Goal: Task Accomplishment & Management: Complete application form

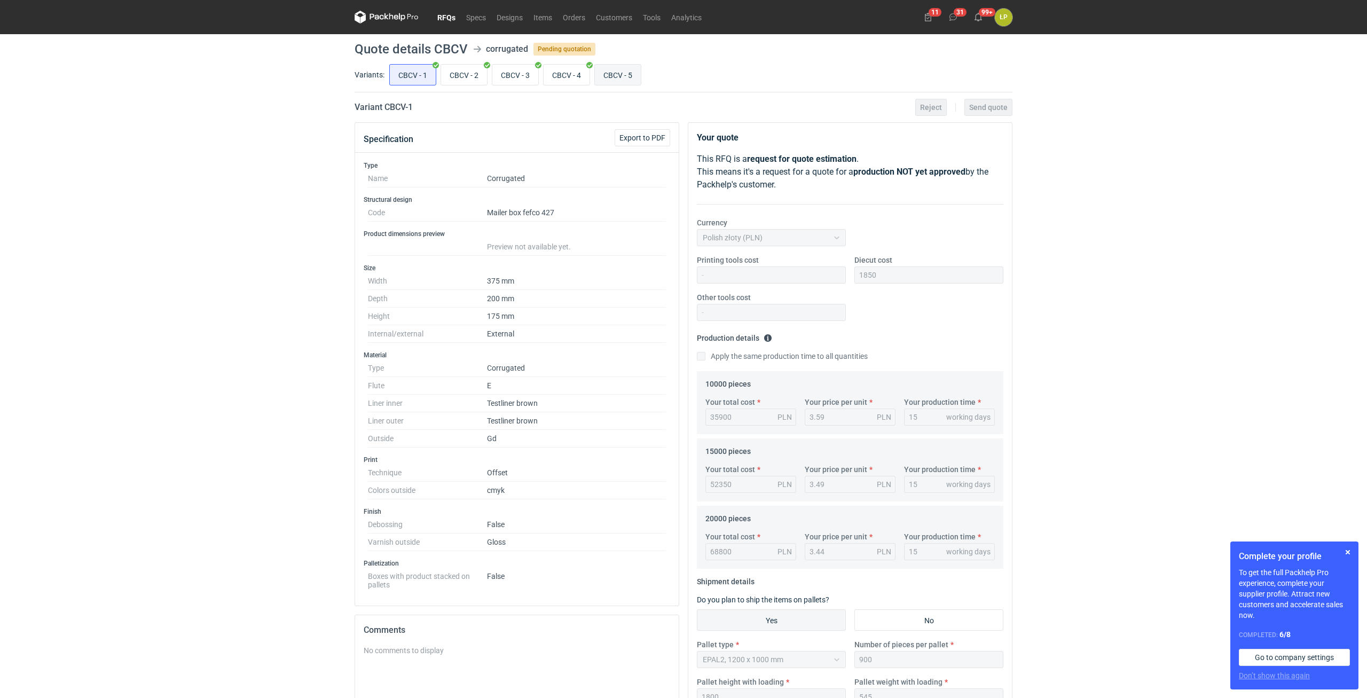
click at [612, 82] on input "CBCV - 5" at bounding box center [618, 75] width 46 height 20
radio input "true"
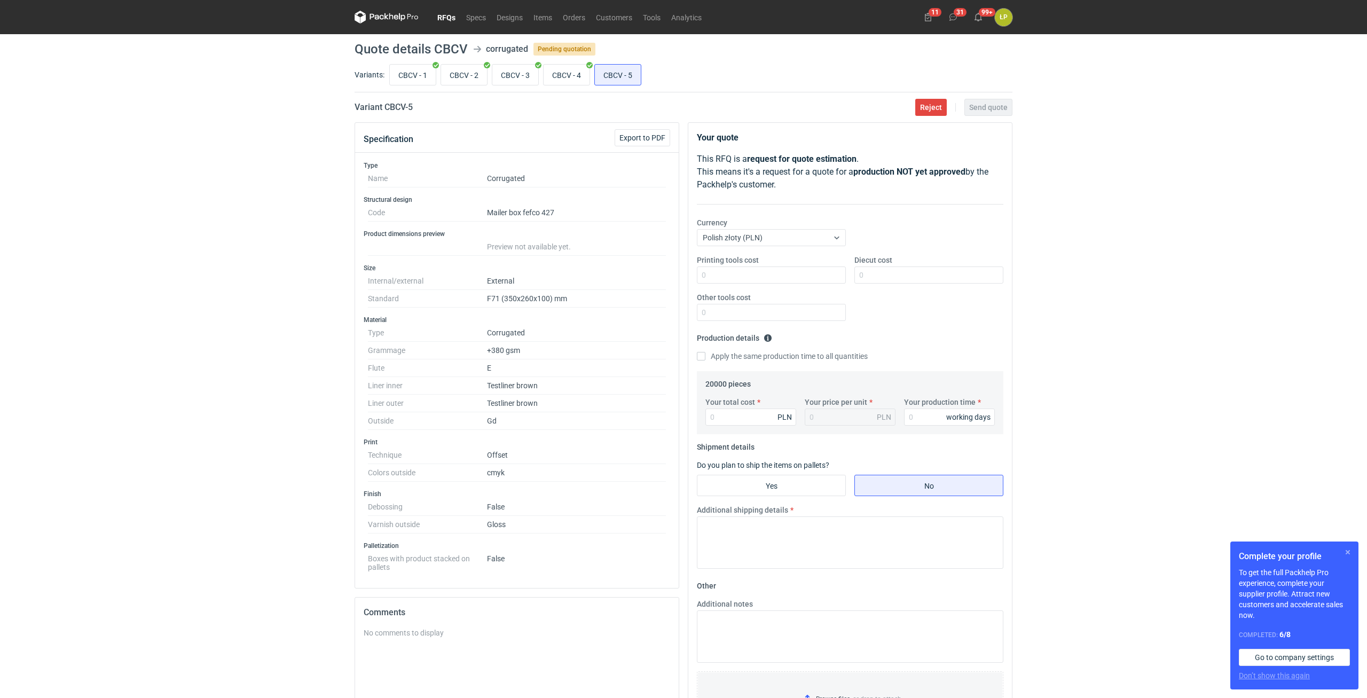
click at [1344, 553] on button "button" at bounding box center [1347, 552] width 13 height 13
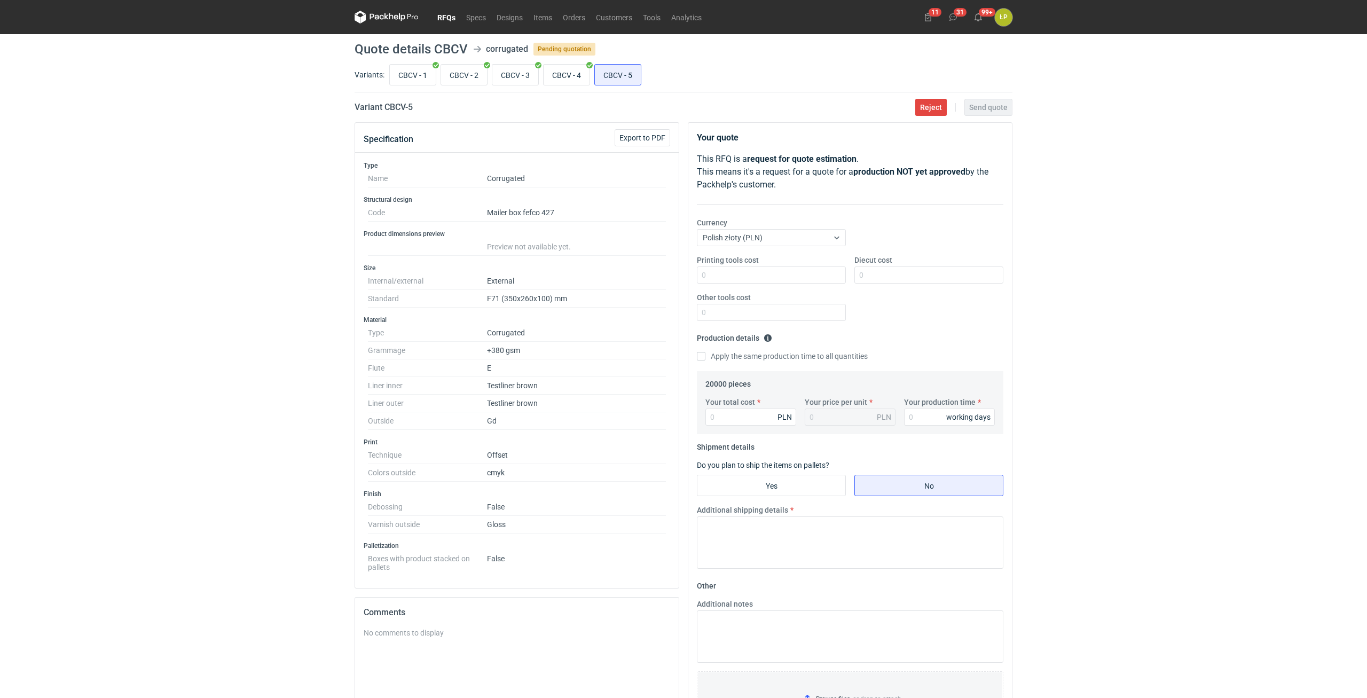
click at [1266, 493] on div "RFQs Specs Designs Items Orders Customers Tools Analytics 11 31 99+ ŁP [PERSON_…" at bounding box center [683, 349] width 1367 height 698
click at [1158, 308] on div "RFQs Specs Designs Items Orders Customers Tools Analytics 11 31 99+ ŁP [PERSON_…" at bounding box center [683, 349] width 1367 height 698
click at [572, 77] on input "CBCV - 4" at bounding box center [566, 75] width 46 height 20
radio input "true"
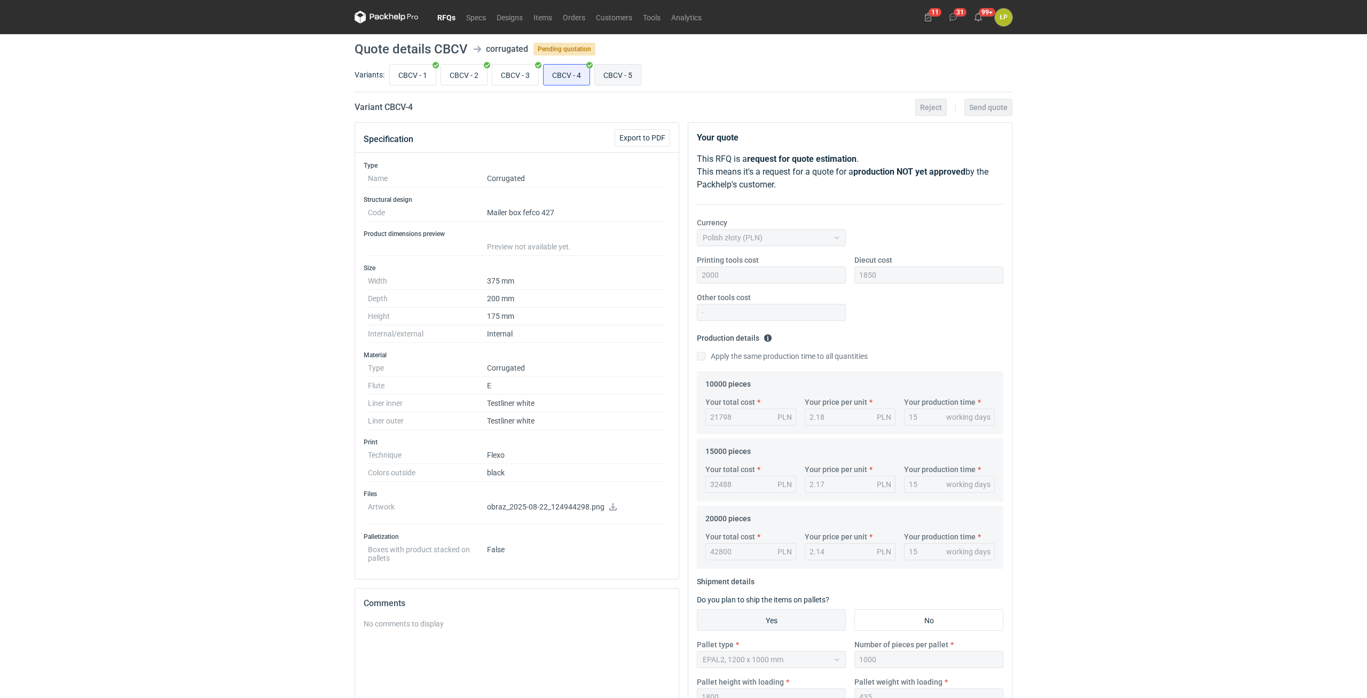
click at [602, 76] on input "CBCV - 5" at bounding box center [618, 75] width 46 height 20
radio input "true"
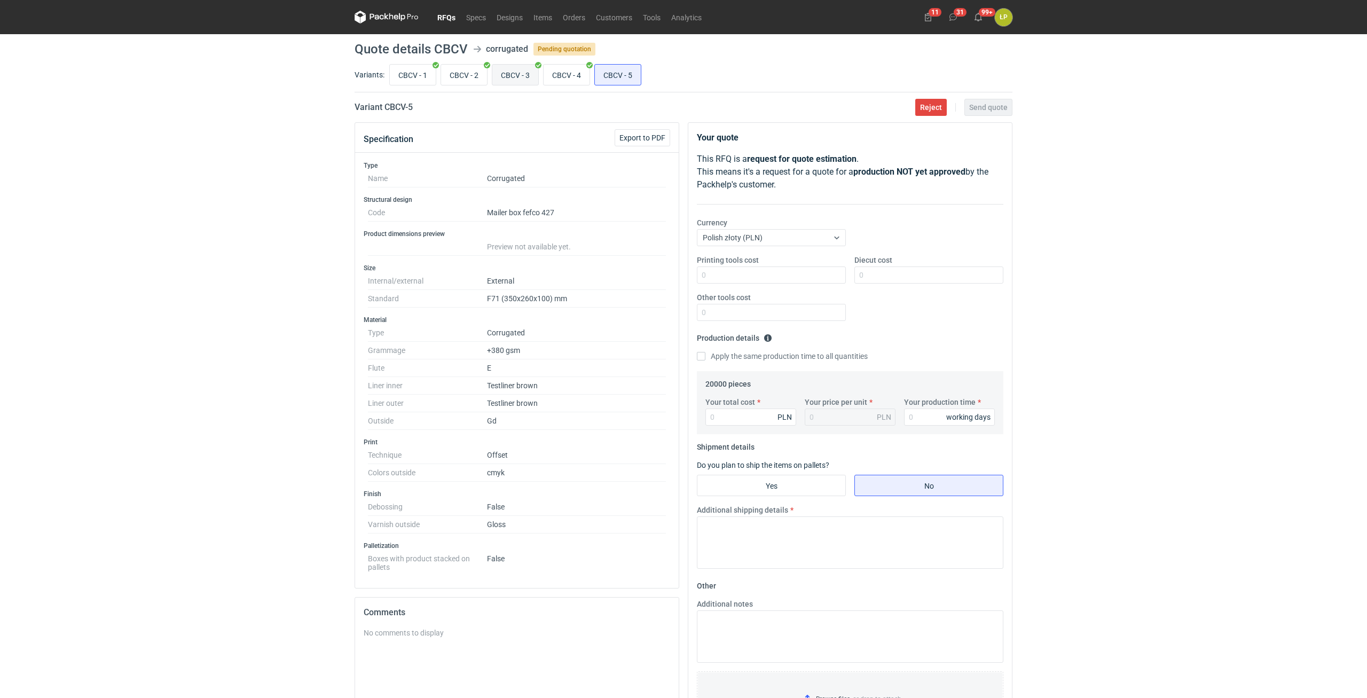
click at [518, 77] on input "CBCV - 3" at bounding box center [515, 75] width 46 height 20
radio input "true"
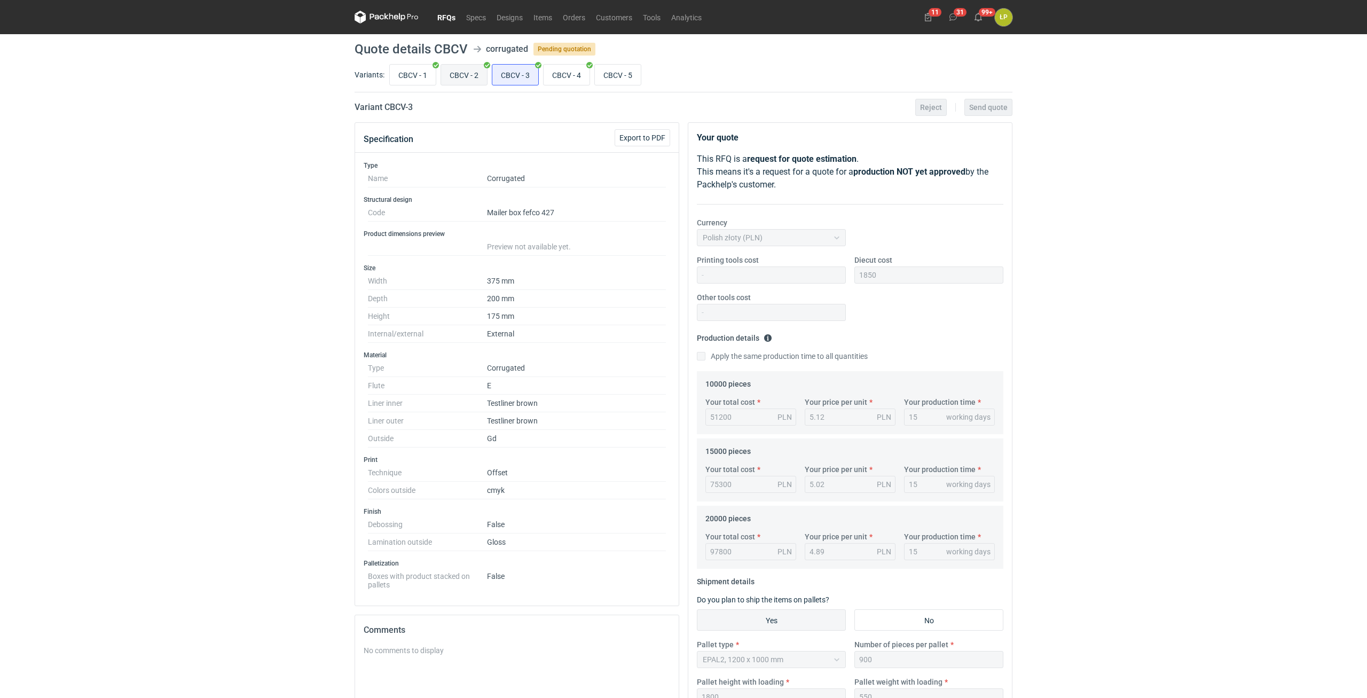
click at [460, 77] on input "CBCV - 2" at bounding box center [464, 75] width 46 height 20
radio input "true"
click at [415, 77] on input "CBCV - 1" at bounding box center [413, 75] width 46 height 20
radio input "true"
click at [604, 81] on input "CBCV - 5" at bounding box center [618, 75] width 46 height 20
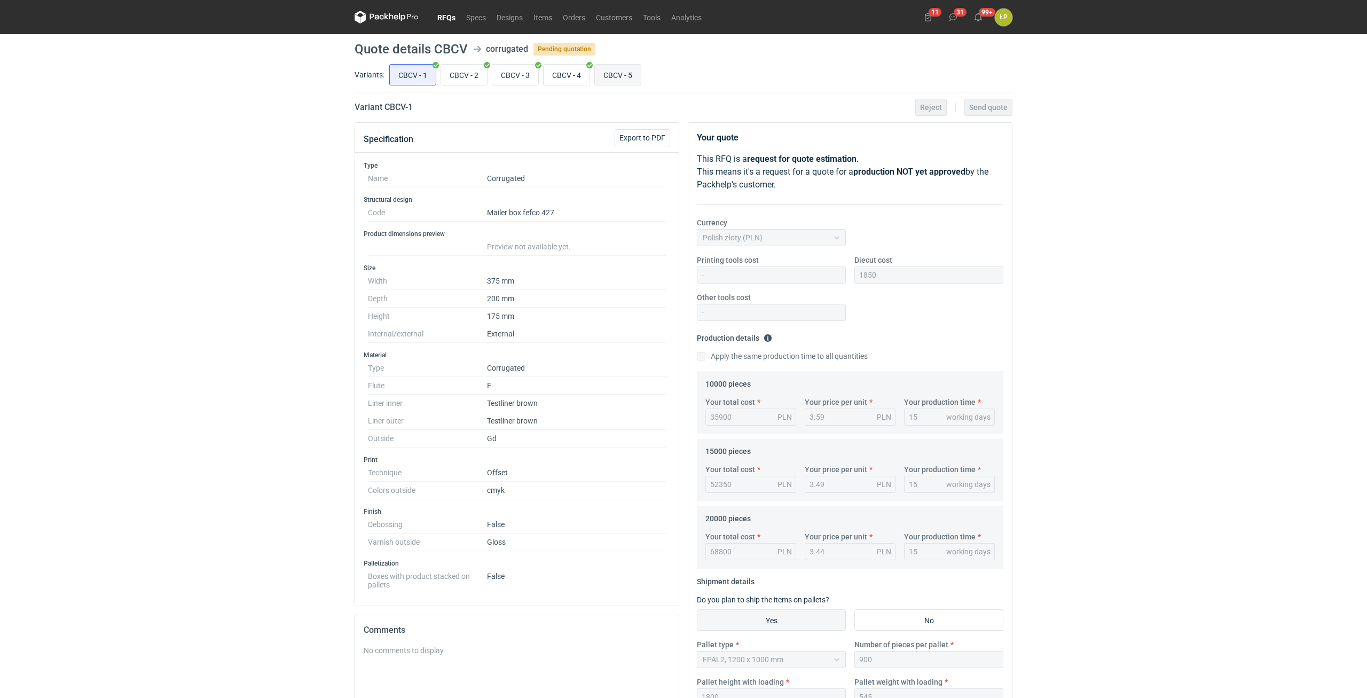
radio input "true"
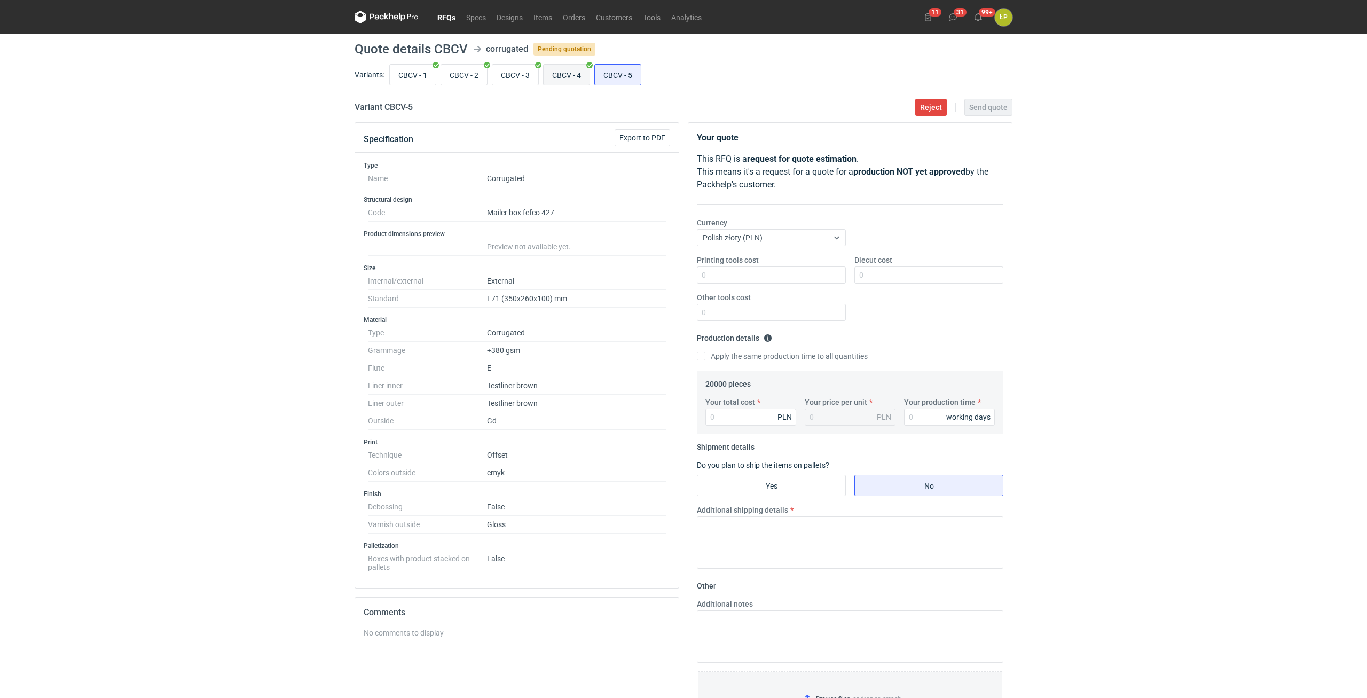
click at [563, 81] on input "CBCV - 4" at bounding box center [566, 75] width 46 height 20
radio input "true"
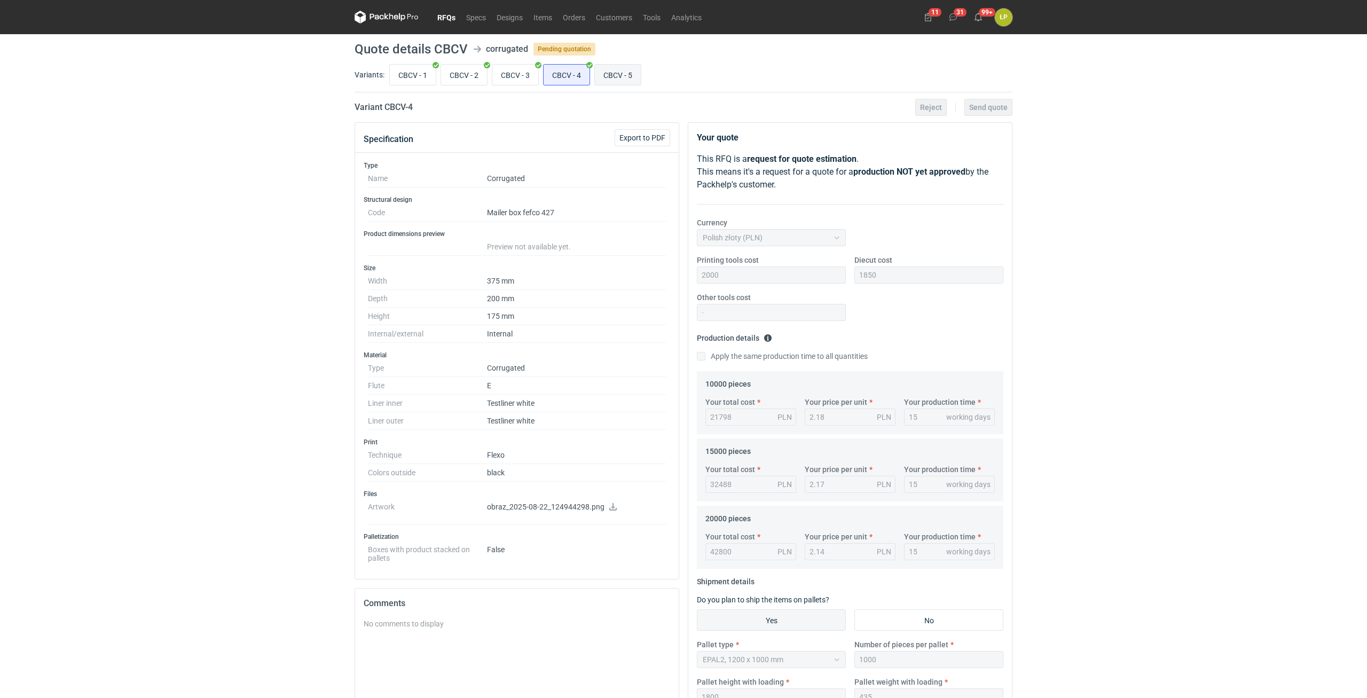
click at [612, 76] on input "CBCV - 5" at bounding box center [618, 75] width 46 height 20
radio input "true"
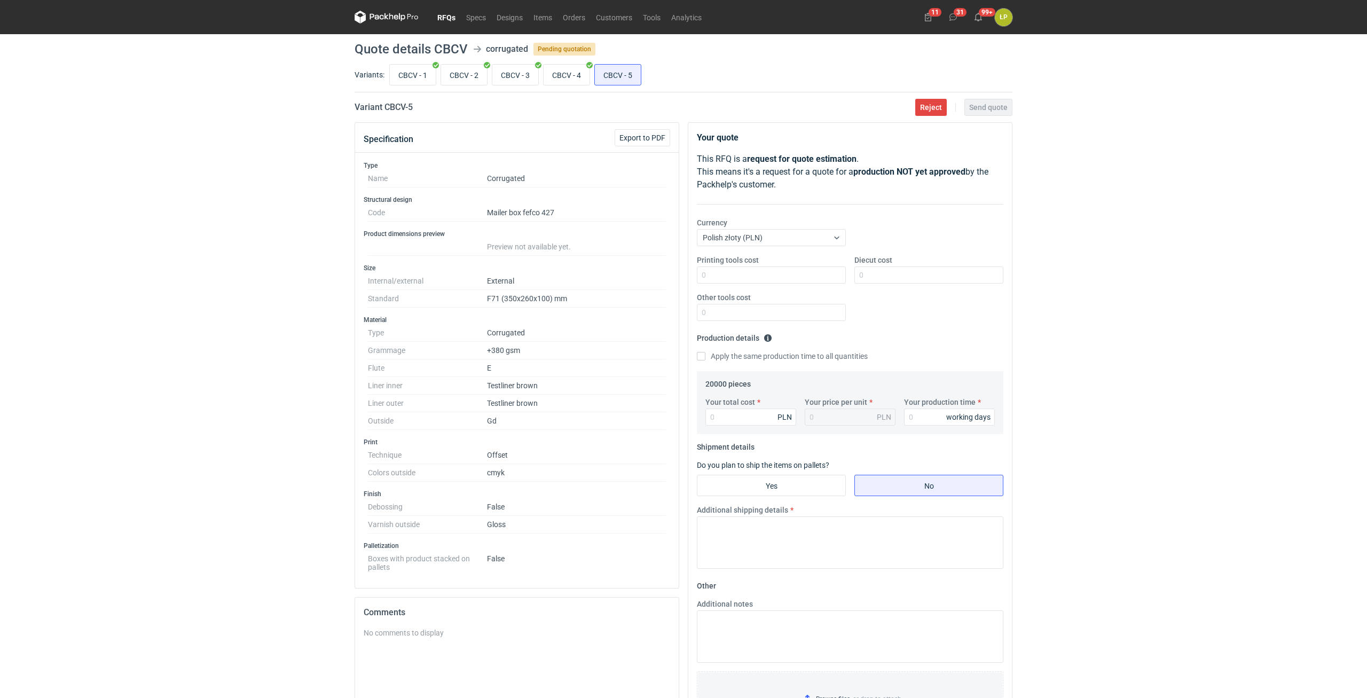
click at [1072, 267] on div "RFQs Specs Designs Items Orders Customers Tools Analytics 11 31 99+ ŁP [PERSON_…" at bounding box center [683, 349] width 1367 height 698
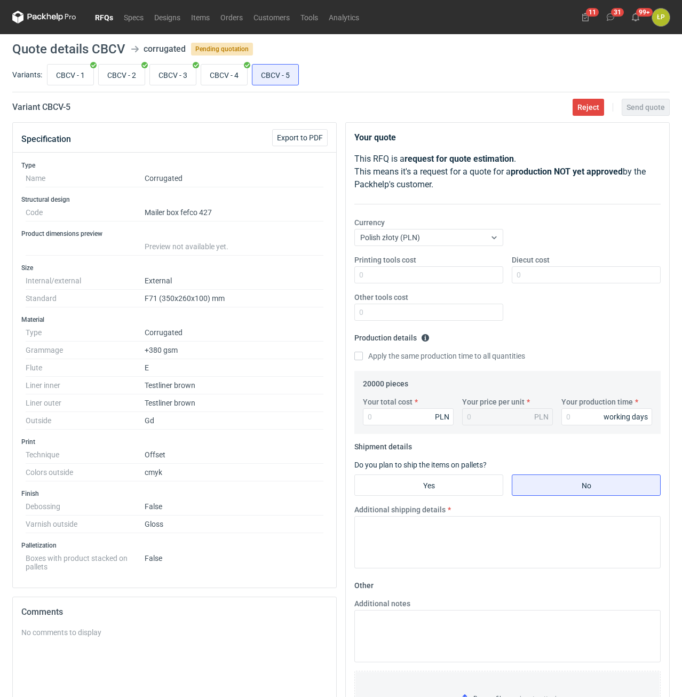
click at [54, 106] on h2 "Variant CBCV - 5" at bounding box center [41, 107] width 58 height 13
copy h2 "CBCV"
click at [377, 272] on input "Printing tools cost" at bounding box center [428, 274] width 149 height 17
type input "0"
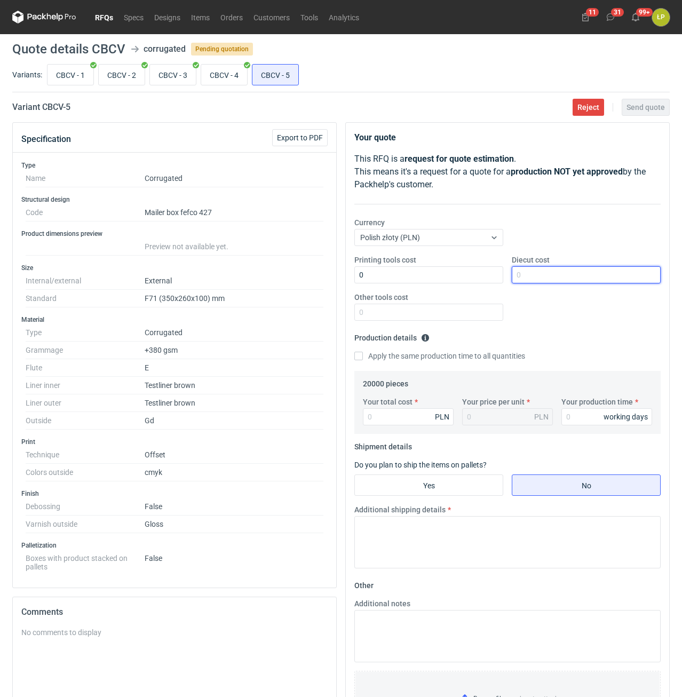
click at [551, 279] on input "Diecut cost" at bounding box center [586, 274] width 149 height 17
type input "2600"
click at [487, 313] on input "Other tools cost" at bounding box center [428, 312] width 149 height 17
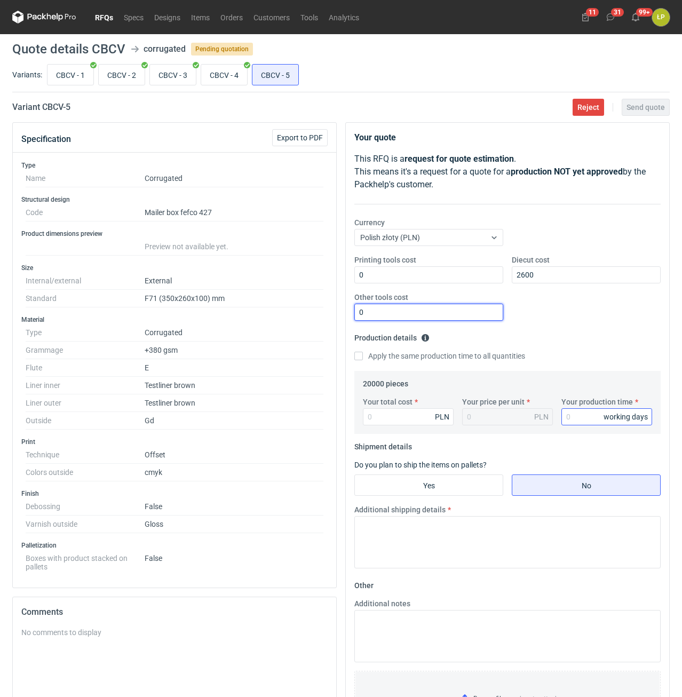
type input "0"
click at [575, 419] on input "Your production time" at bounding box center [607, 416] width 91 height 17
type input "15"
click at [399, 424] on input "Your total cost" at bounding box center [408, 416] width 91 height 17
type input "407"
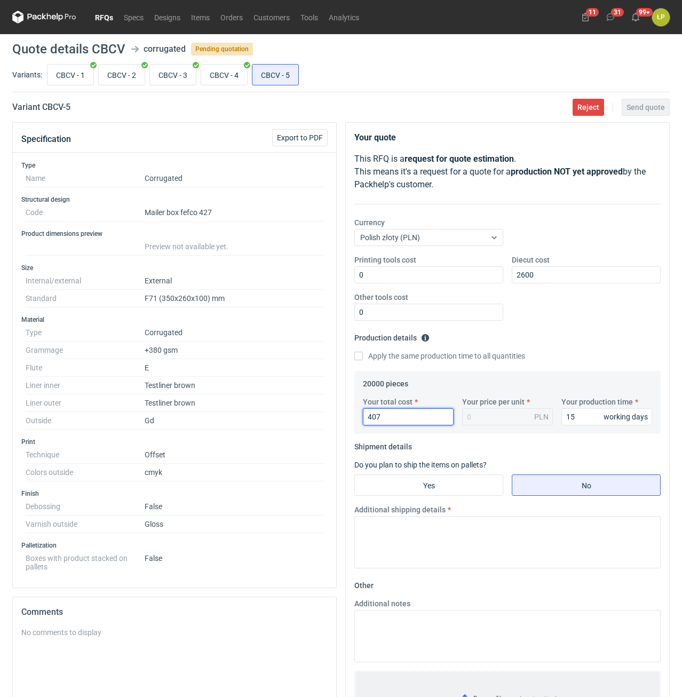
type input "0.02"
type input "40800"
type input "2.04"
type input "40800"
click at [469, 484] on input "Yes" at bounding box center [429, 485] width 148 height 20
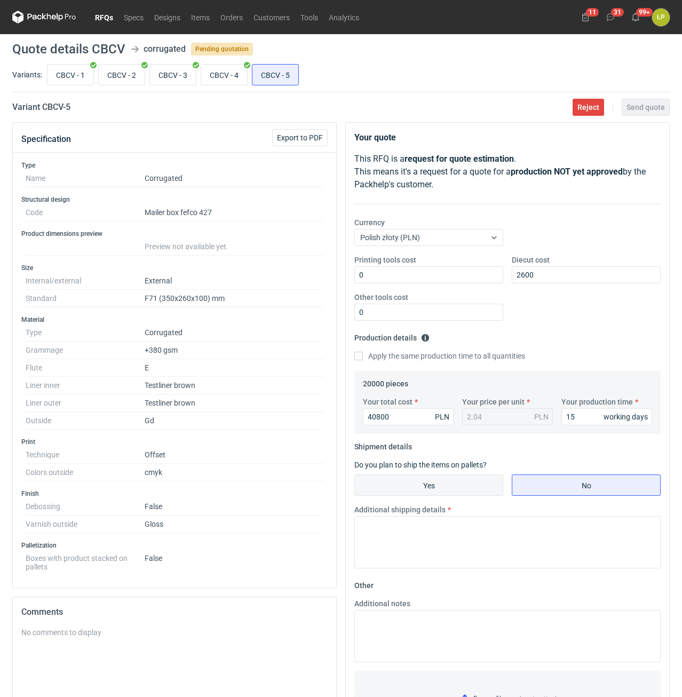
radio input "true"
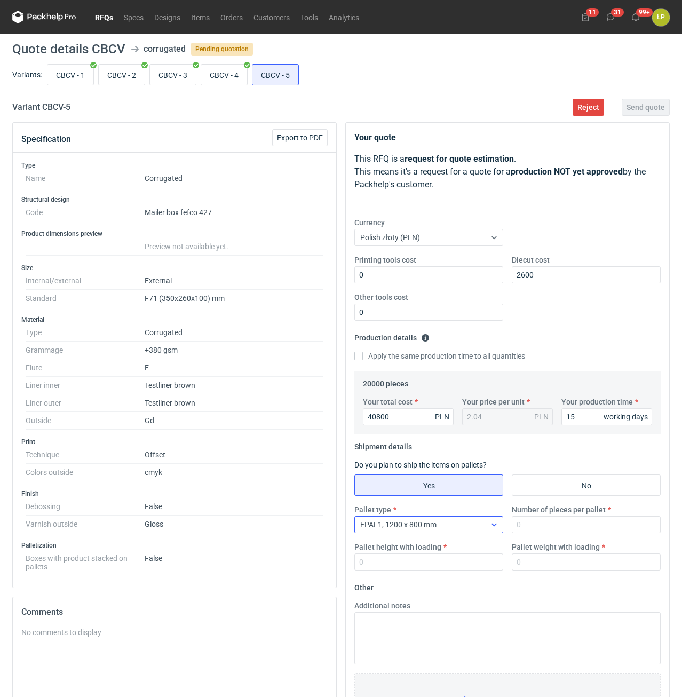
click at [490, 526] on icon at bounding box center [494, 524] width 9 height 9
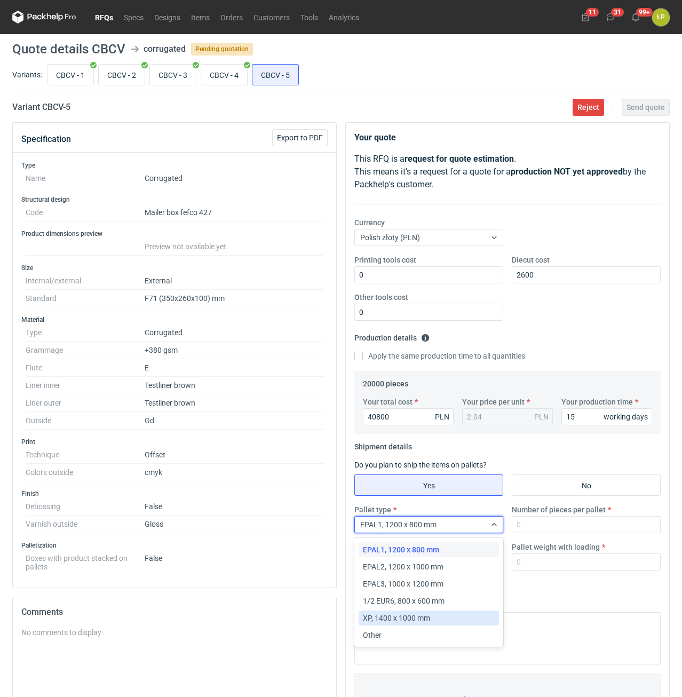
click at [437, 618] on div "XP, 1400 x 1000 mm" at bounding box center [429, 618] width 132 height 11
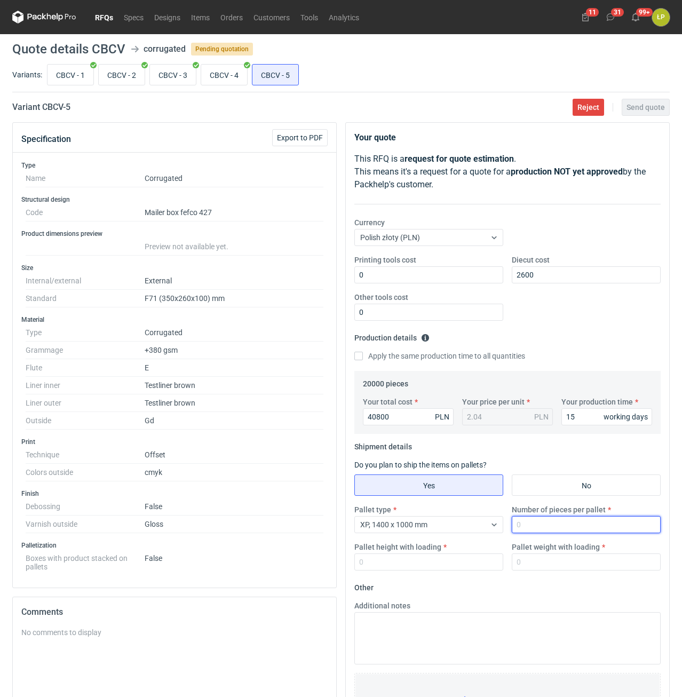
click at [540, 529] on input "Number of pieces per pallet" at bounding box center [586, 524] width 149 height 17
type input "2000"
click at [473, 558] on input "Pallet height with loading" at bounding box center [428, 562] width 149 height 17
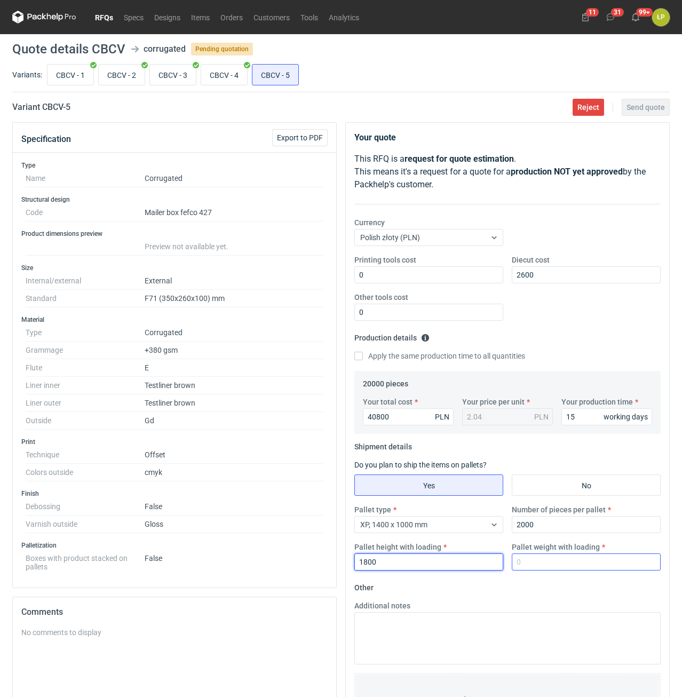
type input "1800"
click at [548, 562] on input "Pallet weight with loading" at bounding box center [586, 562] width 149 height 17
click at [587, 562] on input "Pallet weight with loading" at bounding box center [586, 562] width 149 height 17
type input "685"
click at [586, 584] on form "Other Additional notes Browse files or drop to attach" at bounding box center [507, 658] width 306 height 158
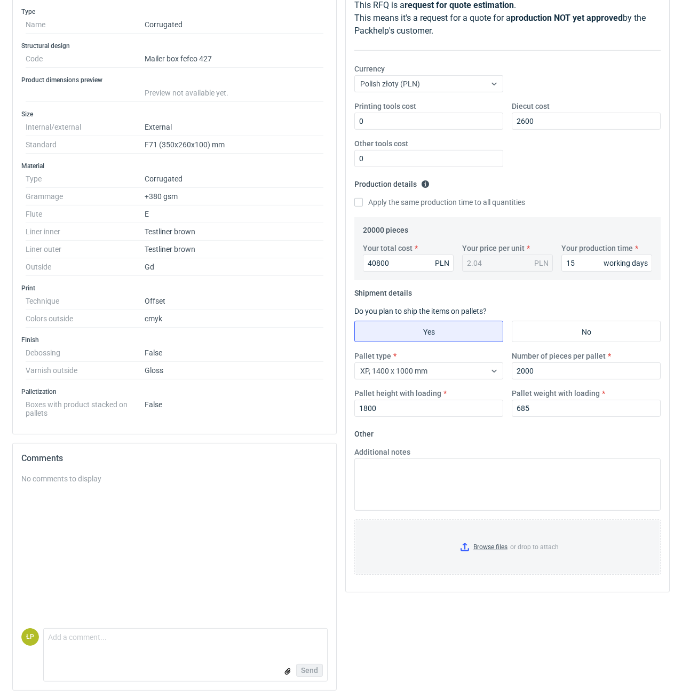
scroll to position [156, 0]
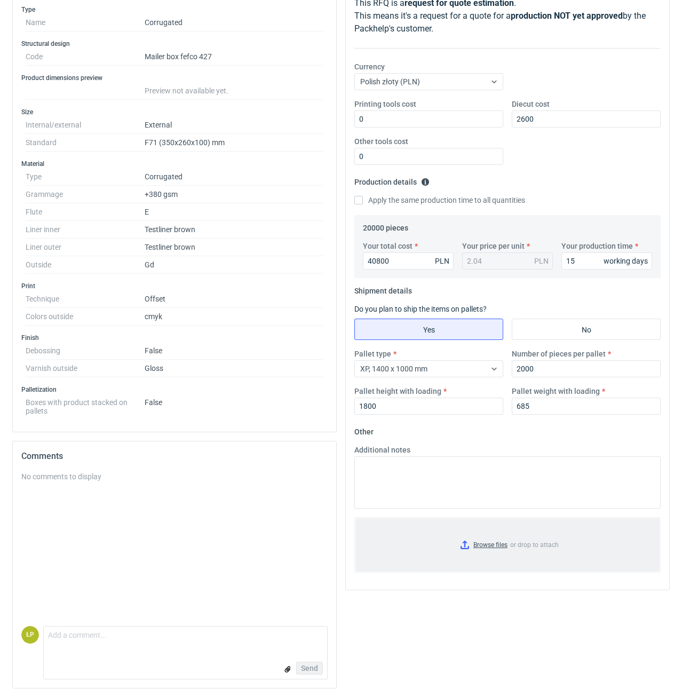
click at [495, 550] on input "Browse files or drop to attach" at bounding box center [508, 544] width 304 height 53
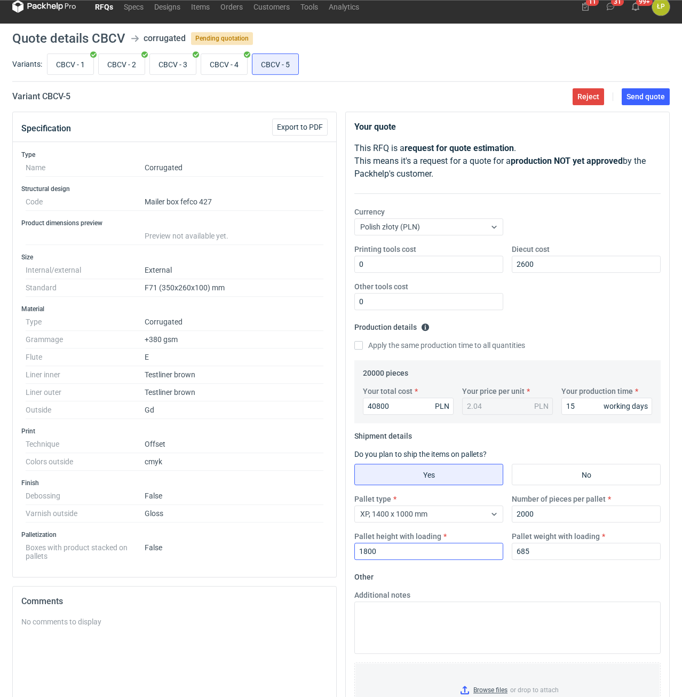
scroll to position [0, 0]
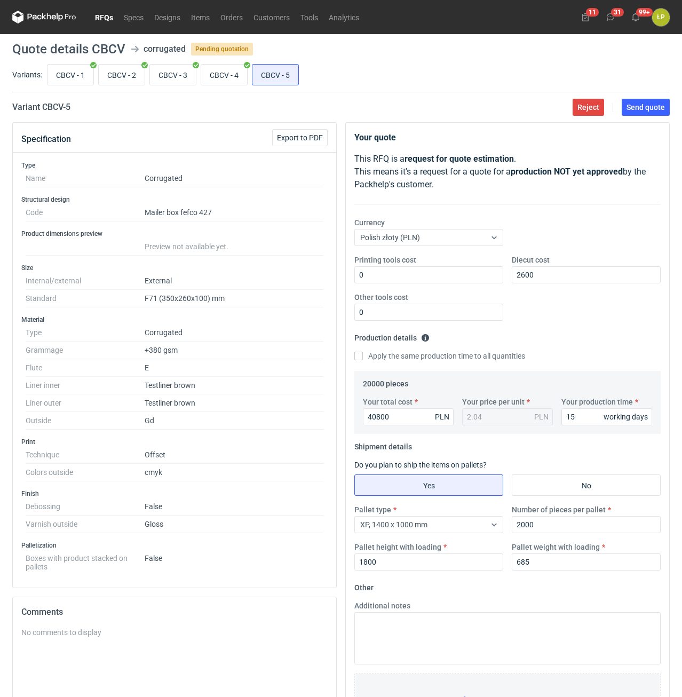
click at [638, 117] on main "Quote details CBCV corrugated Pending quotation Variants: CBCV - 1 CBCV - 2 CBC…" at bounding box center [341, 443] width 666 height 819
click at [638, 113] on button "Send quote" at bounding box center [646, 107] width 48 height 17
